Goal: Understand process/instructions: Learn how to perform a task or action

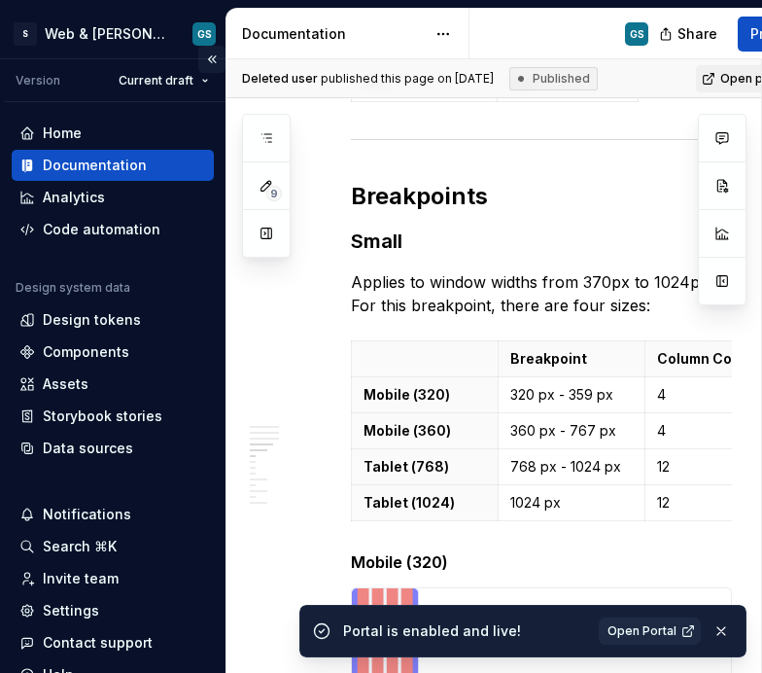
click at [205, 55] on button "Collapse sidebar" at bounding box center [211, 59] width 27 height 27
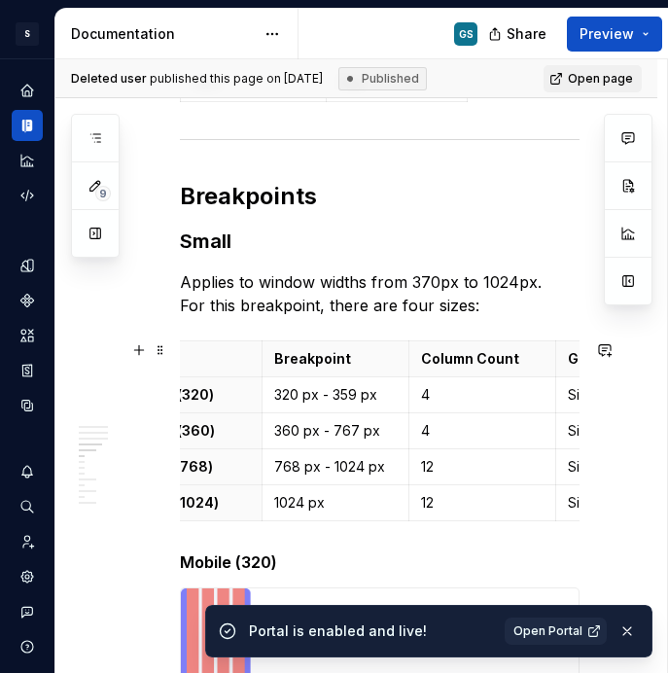
scroll to position [0, 85]
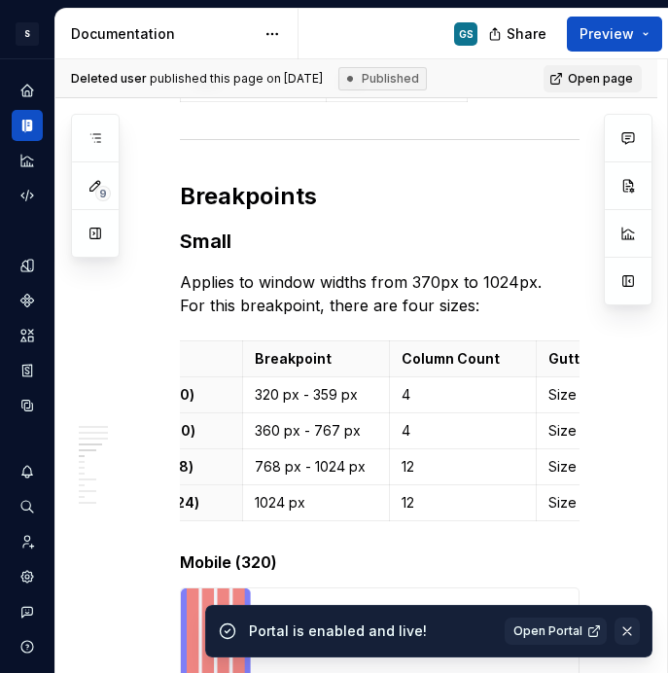
click at [626, 631] on button "button" at bounding box center [627, 631] width 25 height 27
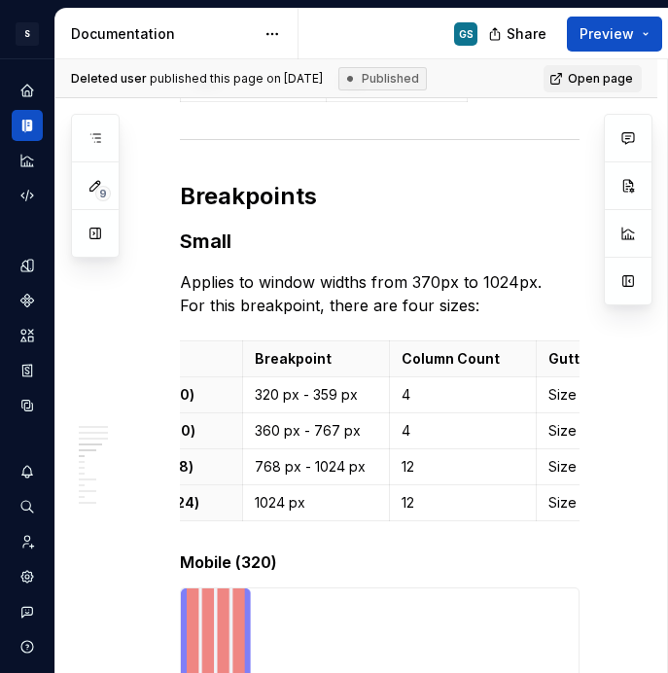
type textarea "*"
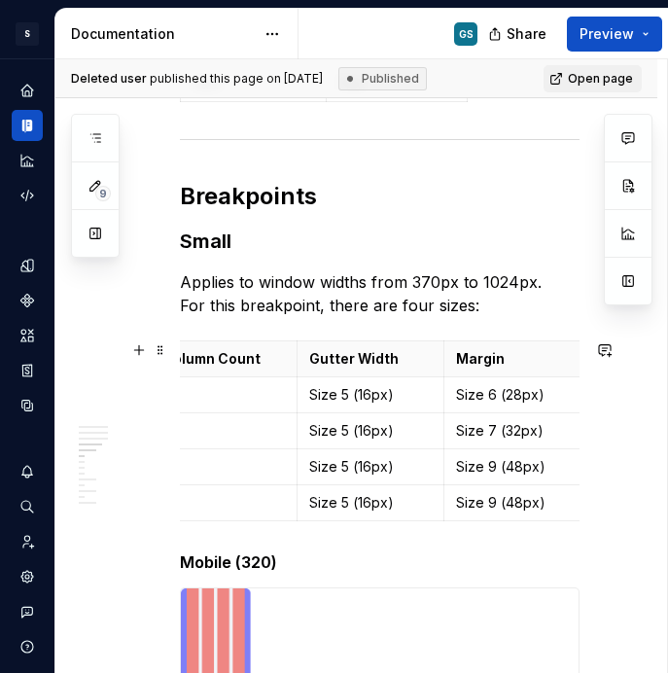
scroll to position [0, 336]
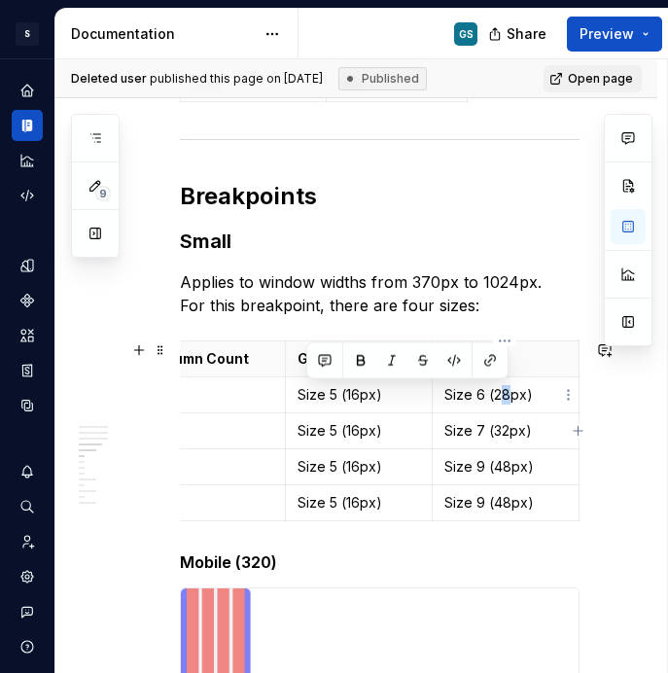
click at [498, 394] on p "Size 6 (28px)" at bounding box center [505, 394] width 123 height 19
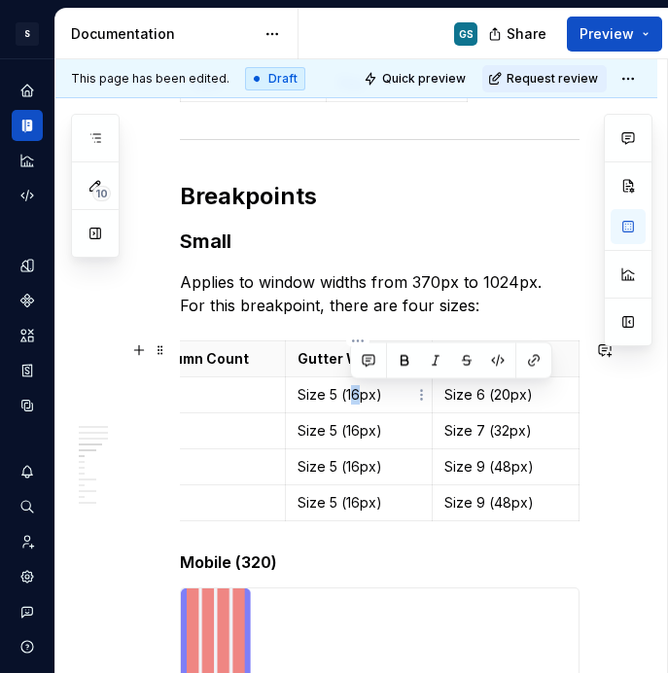
click at [353, 391] on p "Size 5 (16px)" at bounding box center [359, 394] width 123 height 19
click at [478, 431] on p "Size 7 (32px)" at bounding box center [505, 430] width 123 height 19
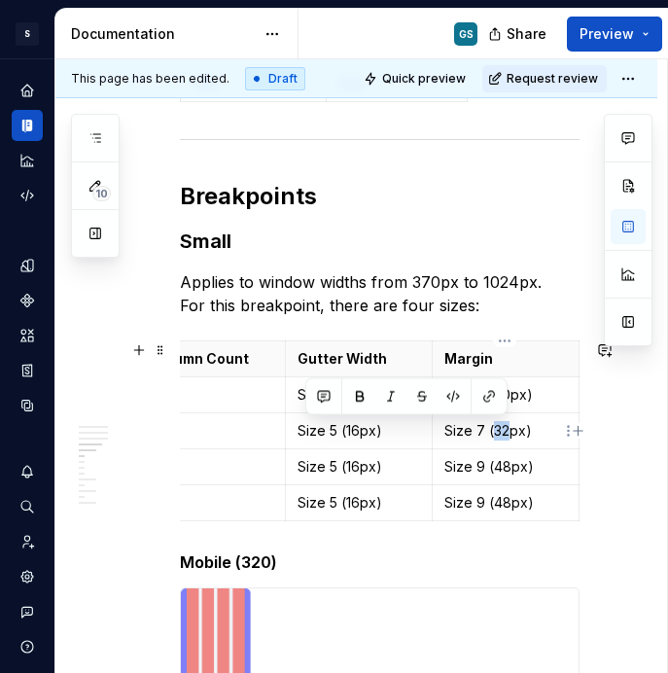
drag, startPoint x: 504, startPoint y: 428, endPoint x: 489, endPoint y: 429, distance: 14.6
click at [489, 429] on p "Size 7 (32px)" at bounding box center [505, 430] width 123 height 19
click at [352, 433] on p "Size 5 (16px)" at bounding box center [359, 430] width 123 height 19
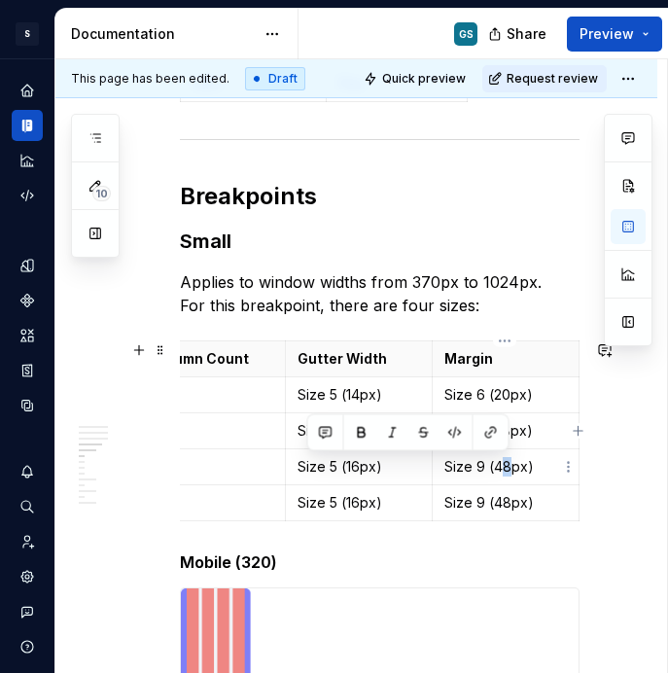
click at [501, 467] on p "Size 9 (48px)" at bounding box center [505, 466] width 123 height 19
click at [351, 466] on p "Size 5 (16px)" at bounding box center [359, 466] width 123 height 19
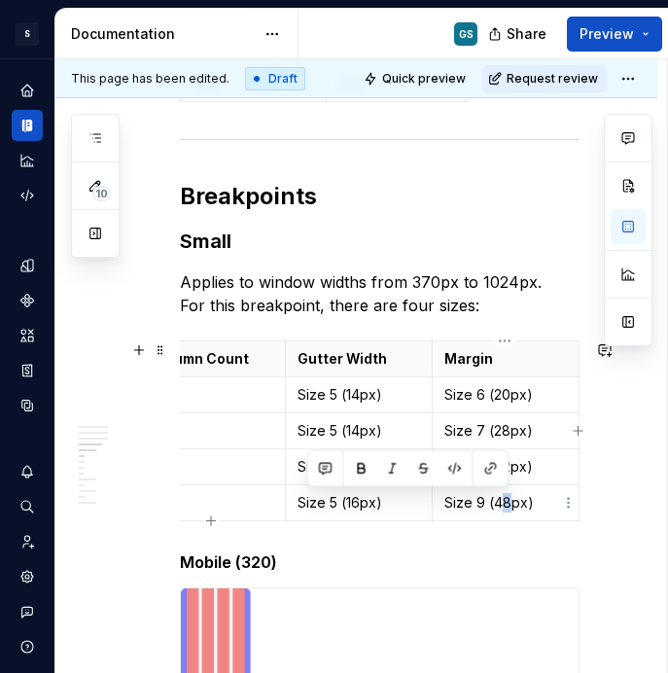
click at [501, 505] on p "Size 9 (48px)" at bounding box center [505, 502] width 123 height 19
click at [351, 506] on p "Size 5 (16px)" at bounding box center [359, 502] width 123 height 19
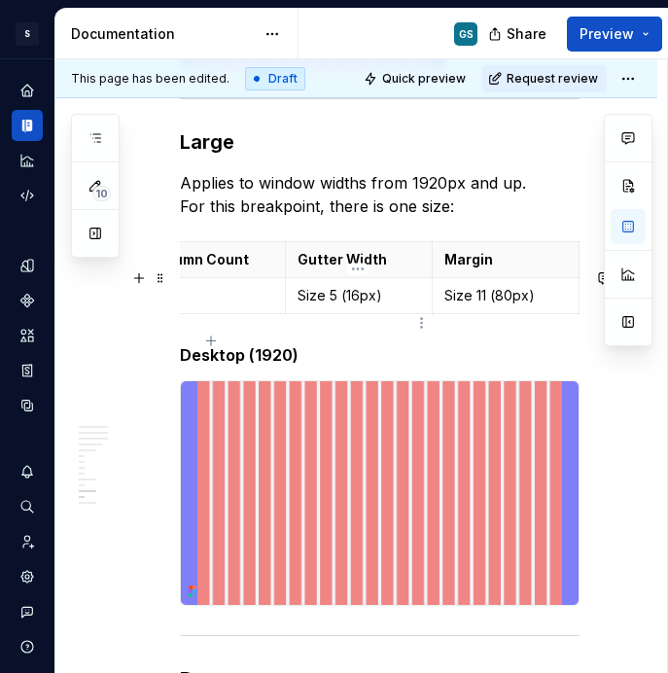
click at [354, 305] on p "Size 5 (16px)" at bounding box center [359, 295] width 123 height 19
drag, startPoint x: 357, startPoint y: 319, endPoint x: 345, endPoint y: 320, distance: 11.7
click at [345, 305] on p "Size 5 (16px)" at bounding box center [359, 295] width 123 height 19
drag, startPoint x: 509, startPoint y: 323, endPoint x: 492, endPoint y: 326, distance: 16.8
click at [492, 305] on p "Size 11 (80px)" at bounding box center [505, 295] width 123 height 19
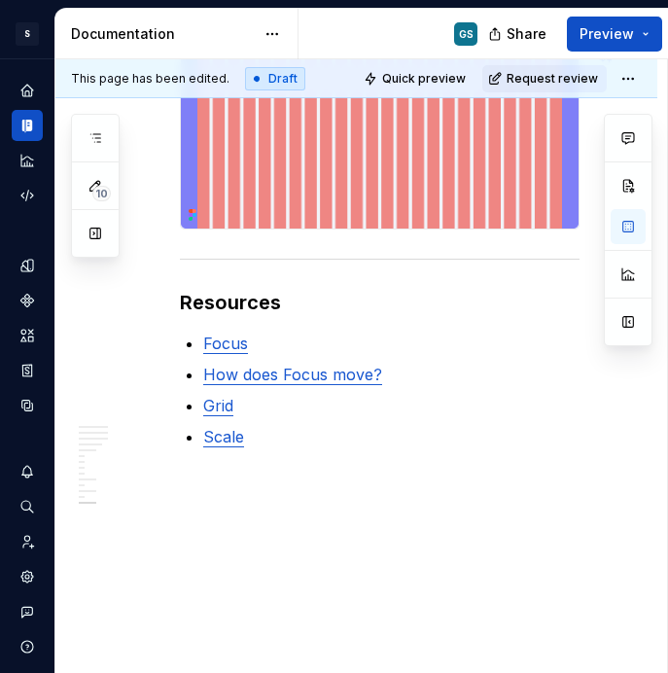
scroll to position [3652, 0]
click at [618, 30] on span "Preview" at bounding box center [607, 33] width 54 height 19
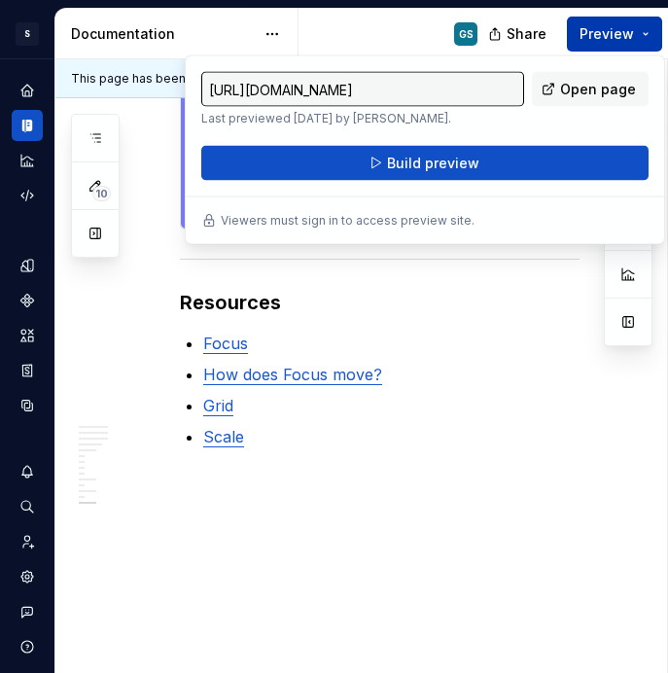
click at [617, 31] on span "Preview" at bounding box center [607, 33] width 54 height 19
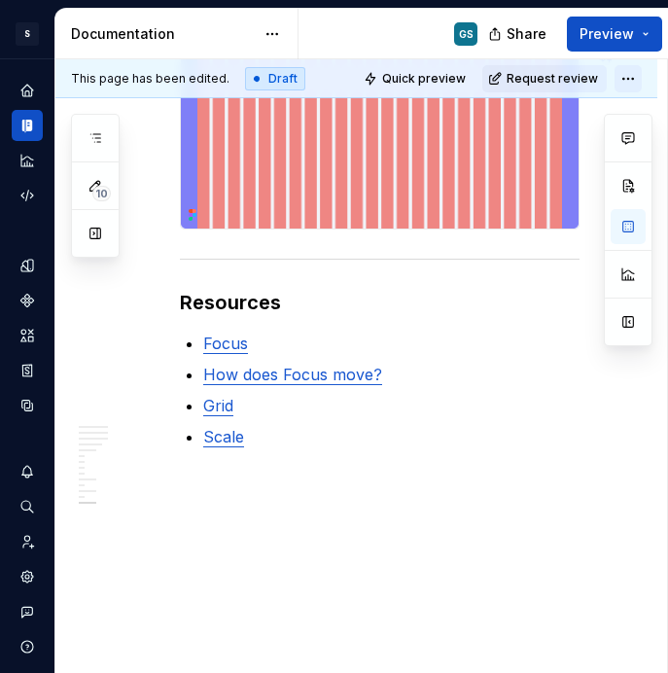
click at [623, 81] on html "S Web & [PERSON_NAME] Systems GS Design system data Documentation GS Share Prev…" at bounding box center [334, 336] width 668 height 673
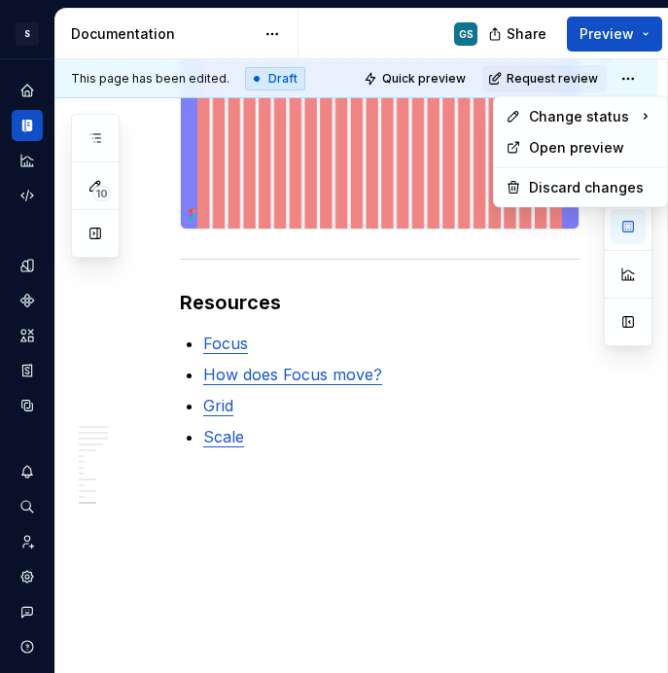
click at [597, 36] on html "S Web & [PERSON_NAME] Systems GS Design system data Documentation GS Share Prev…" at bounding box center [334, 336] width 668 height 673
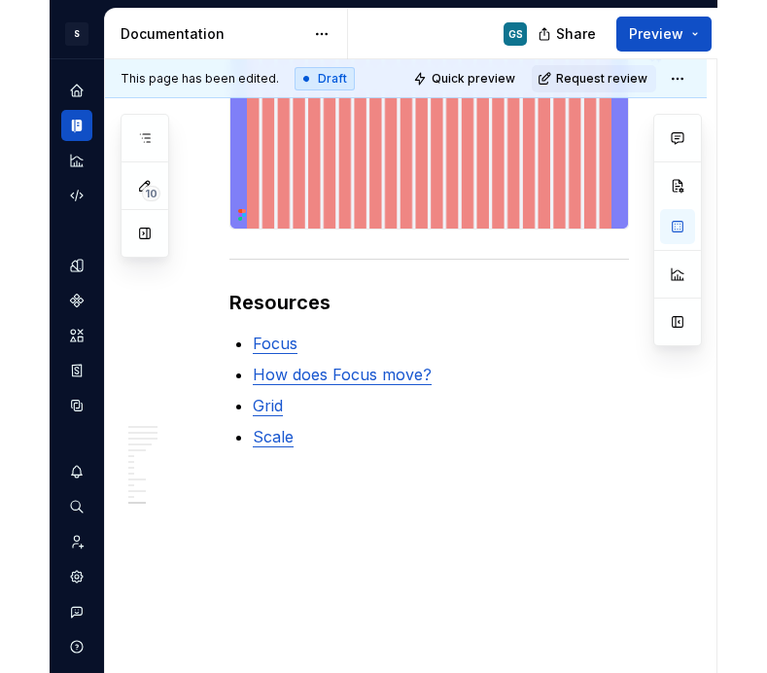
scroll to position [3364, 0]
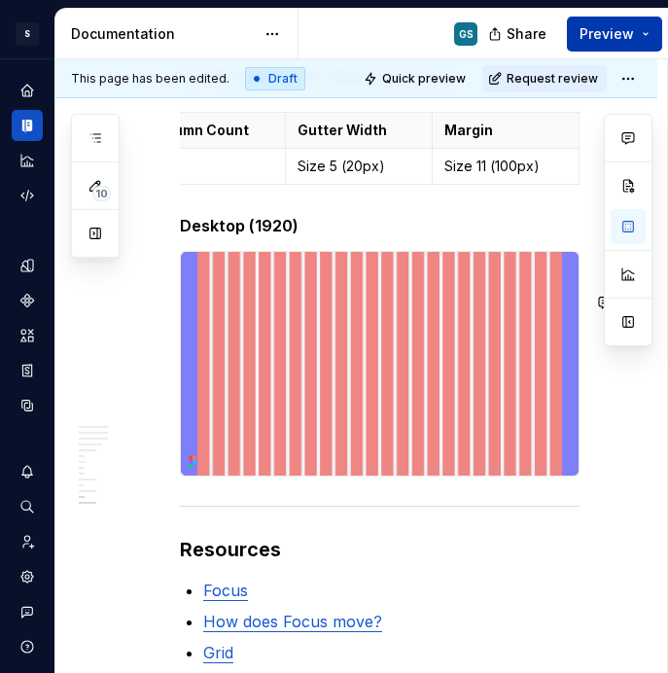
click at [593, 34] on span "Preview" at bounding box center [607, 33] width 54 height 19
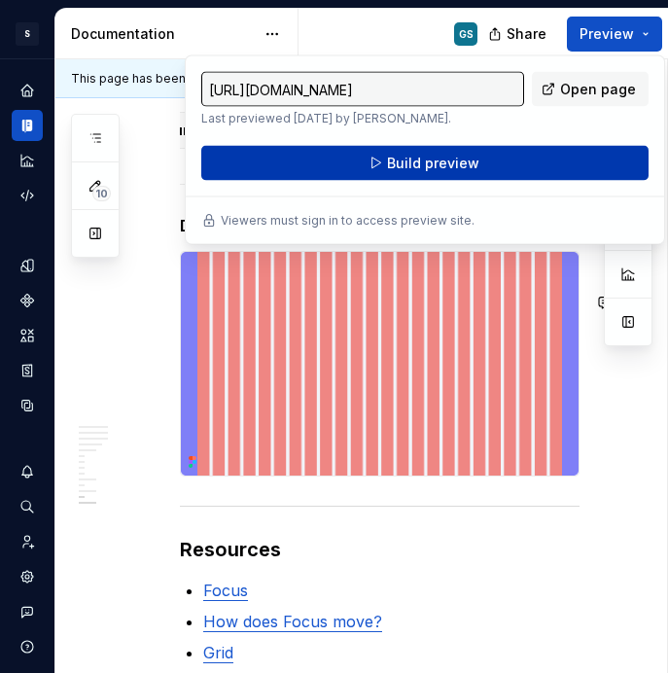
click at [370, 164] on button "Build preview" at bounding box center [424, 163] width 447 height 35
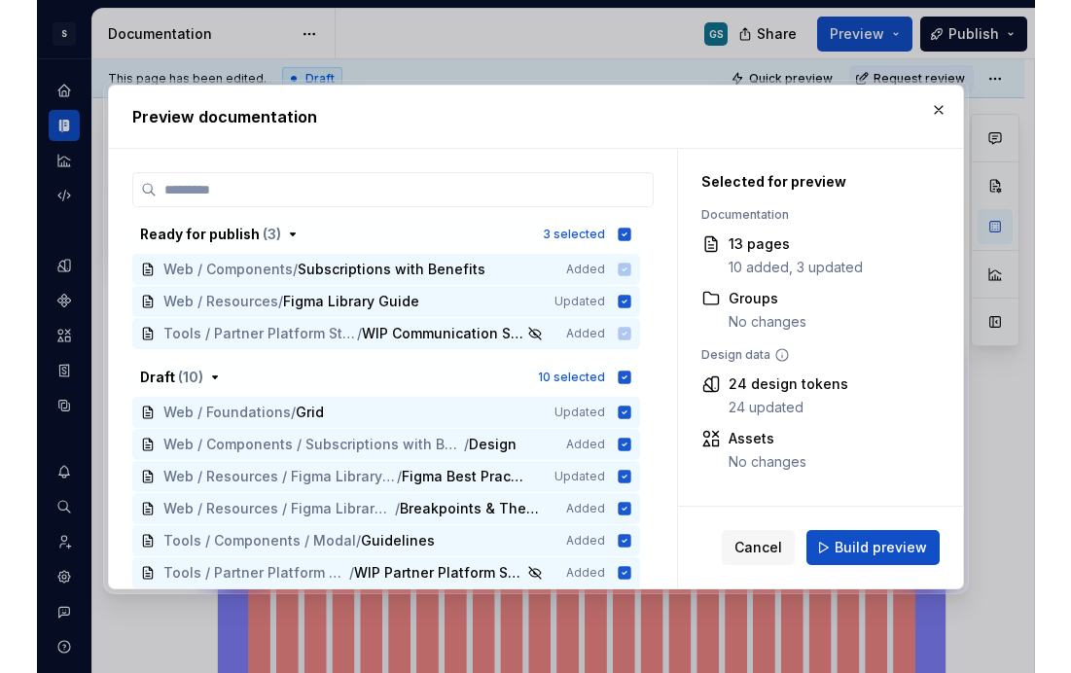
scroll to position [0, 0]
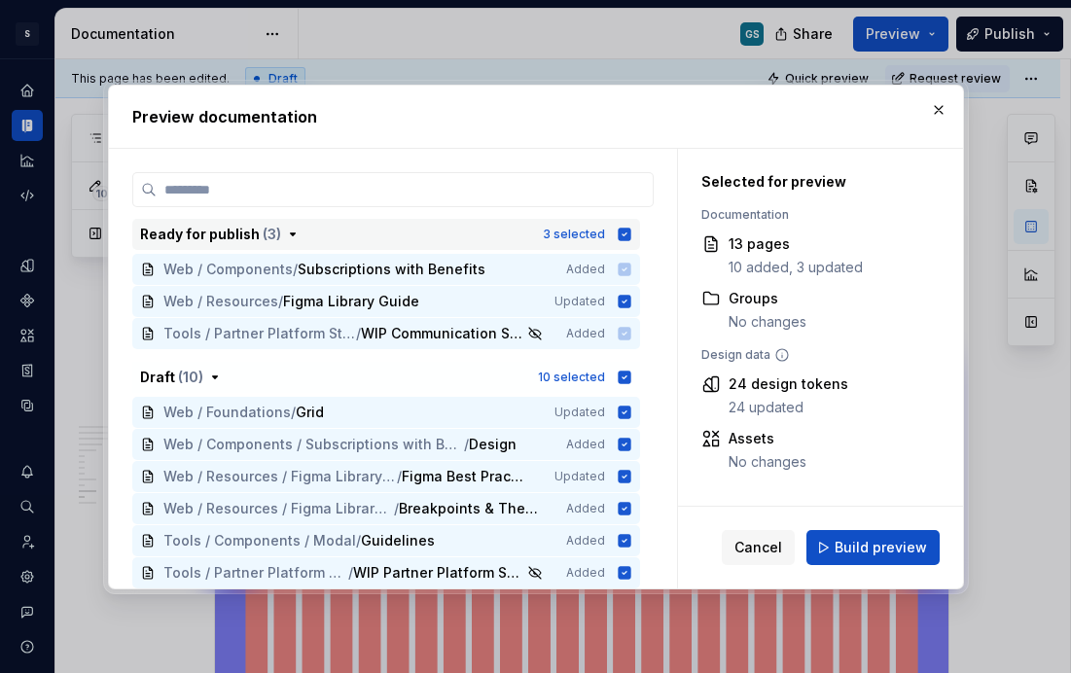
click at [621, 230] on icon "button" at bounding box center [624, 234] width 13 height 13
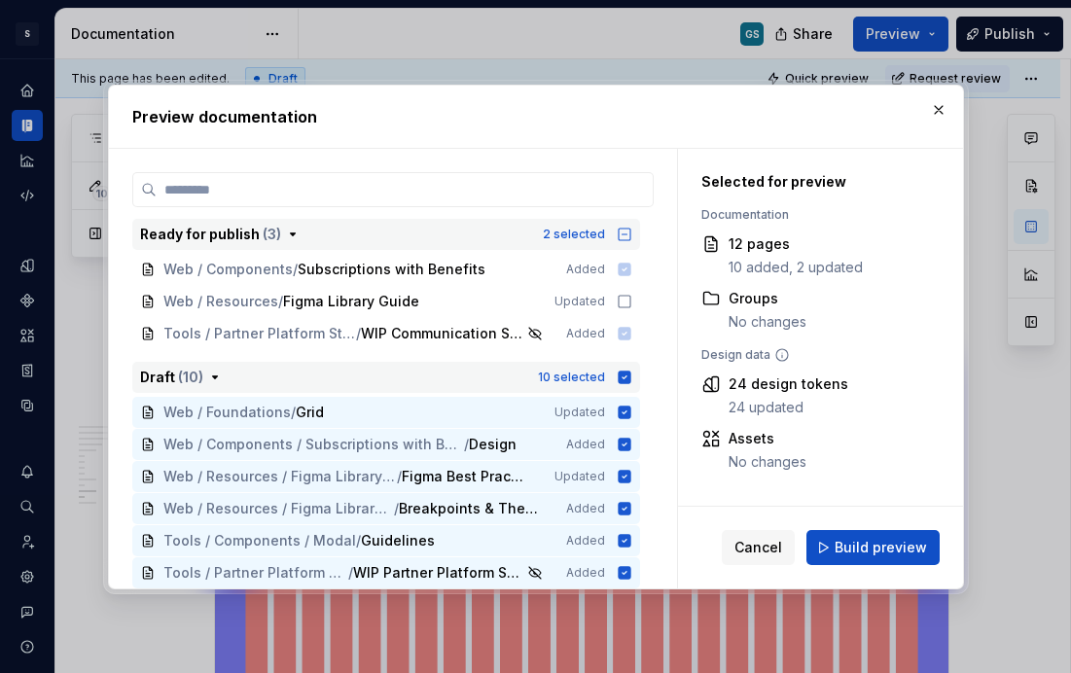
click at [625, 377] on icon "button" at bounding box center [624, 377] width 13 height 13
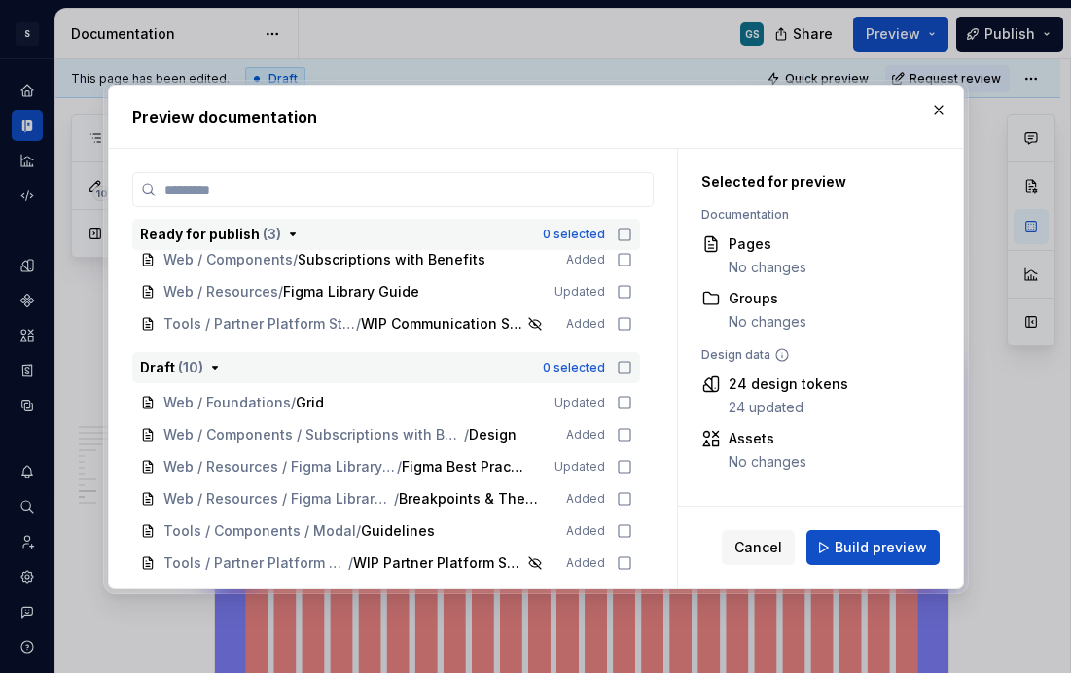
scroll to position [14, 0]
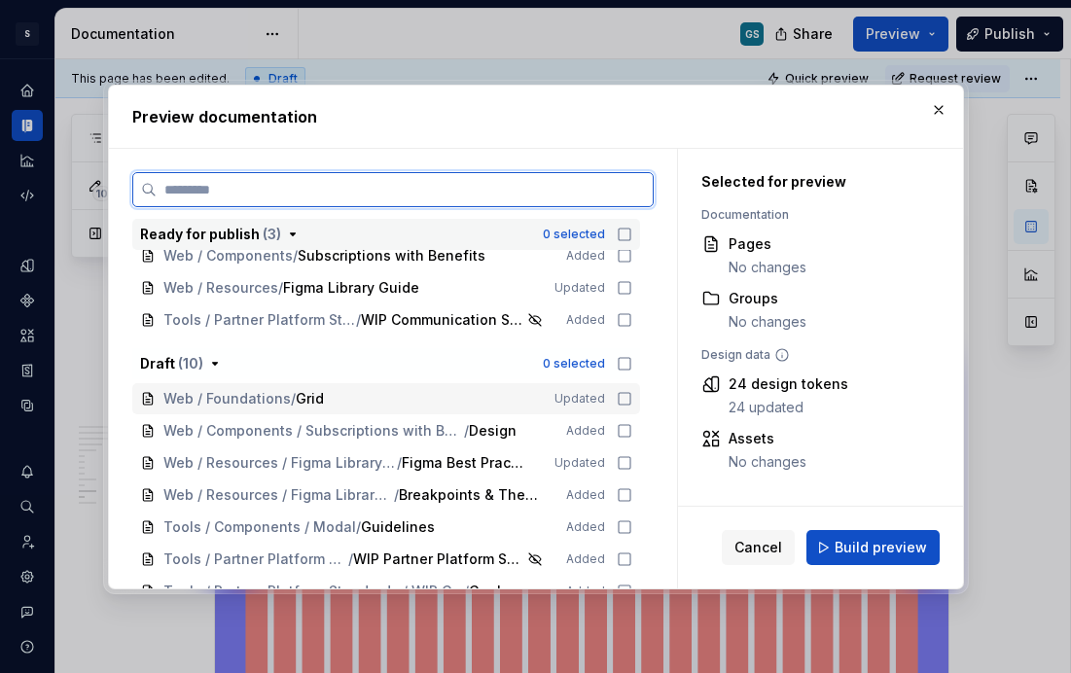
click at [625, 400] on icon at bounding box center [625, 399] width 16 height 16
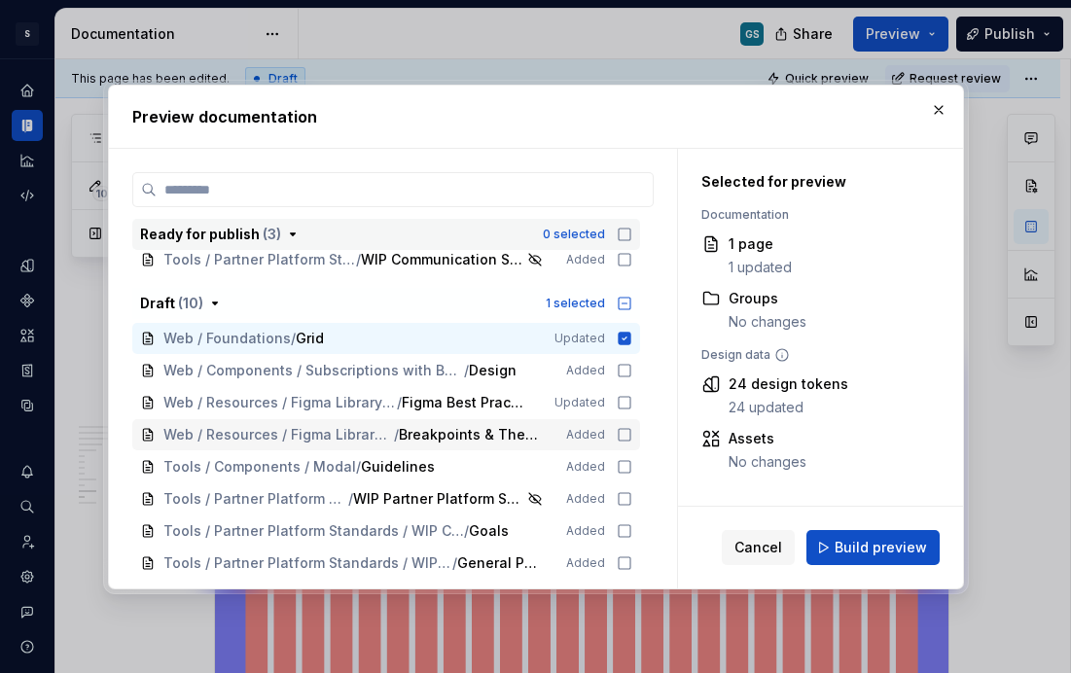
scroll to position [129, 0]
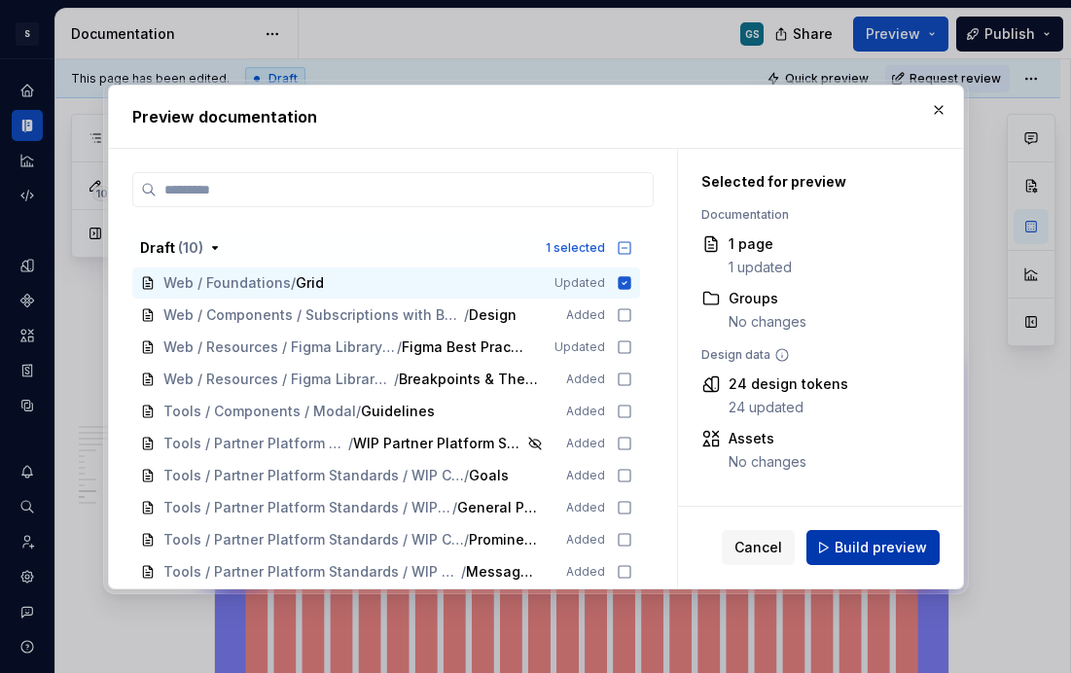
click at [856, 547] on span "Build preview" at bounding box center [880, 547] width 92 height 19
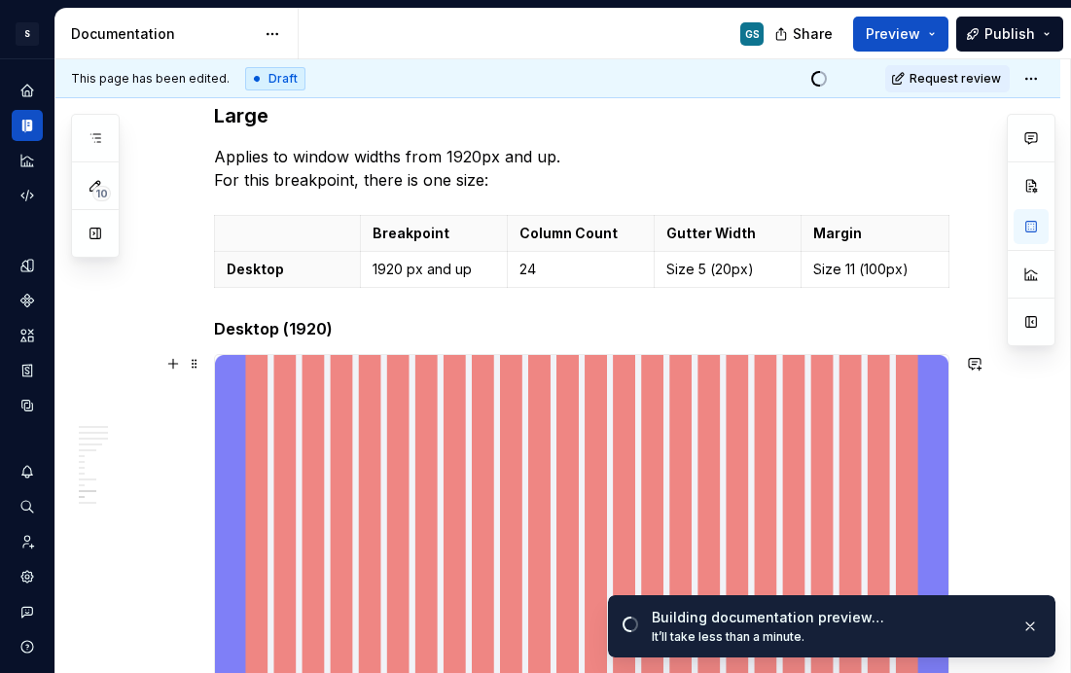
scroll to position [3783, 0]
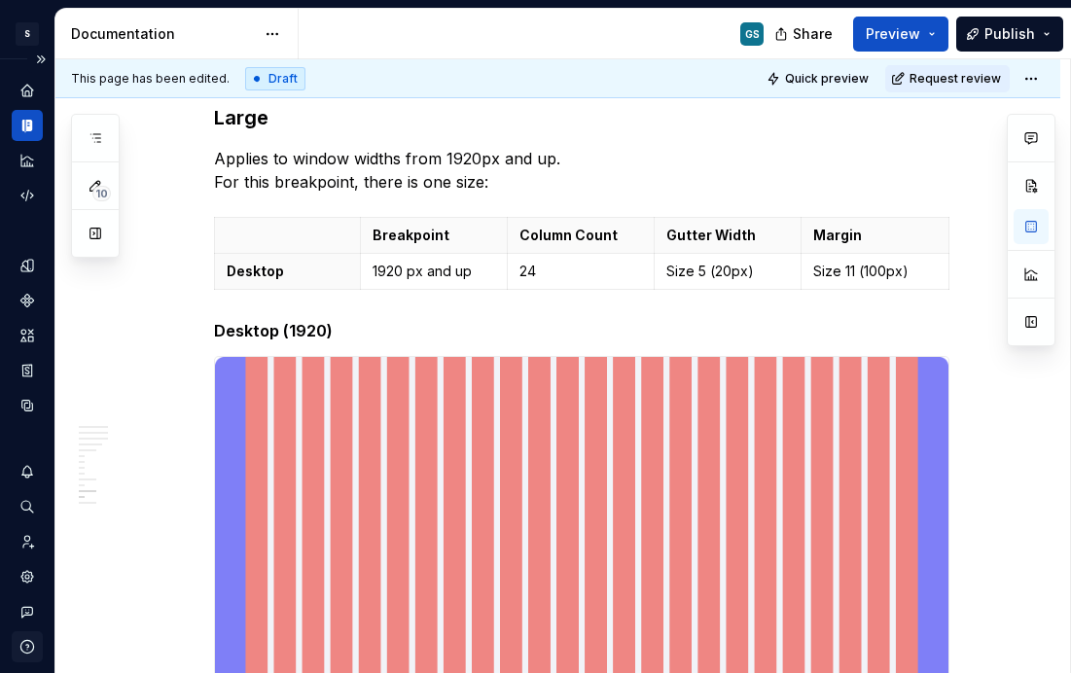
type textarea "*"
